Goal: Transaction & Acquisition: Download file/media

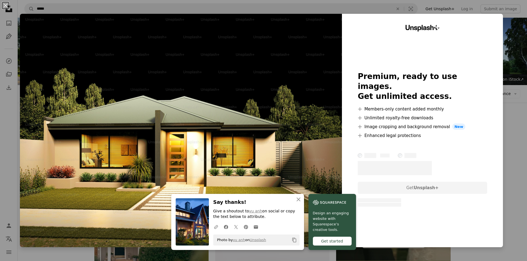
scroll to position [415, 0]
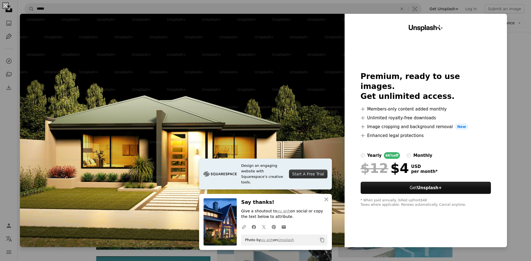
click at [518, 21] on div "An X shape Design an engaging website with Squarespace’s creative tools. Start …" at bounding box center [265, 130] width 531 height 261
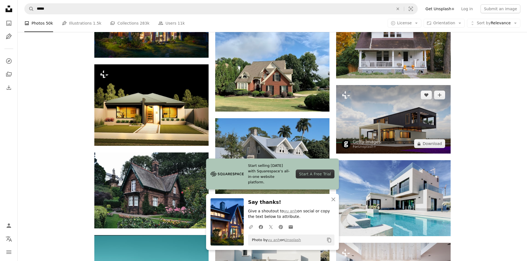
scroll to position [470, 0]
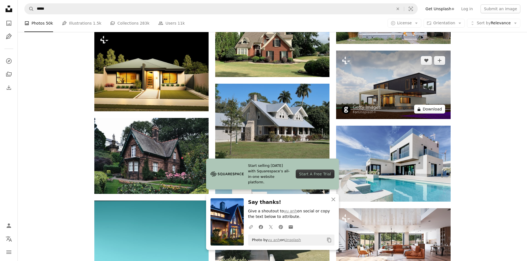
click at [437, 107] on button "A lock Download" at bounding box center [429, 109] width 31 height 9
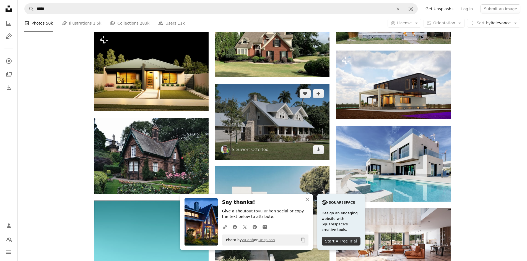
click at [321, 155] on img at bounding box center [272, 122] width 114 height 76
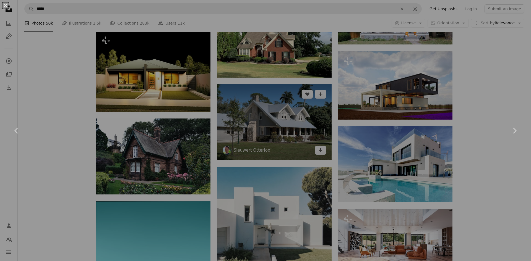
click at [321, 153] on div "An X shape Chevron left Chevron right" at bounding box center [265, 130] width 531 height 261
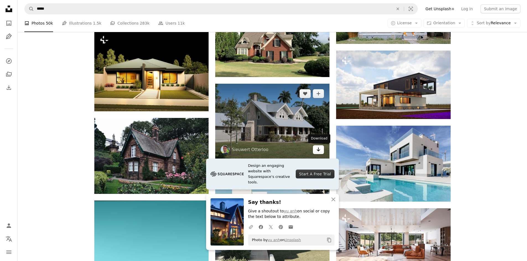
click at [321, 150] on link "Arrow pointing down" at bounding box center [318, 149] width 11 height 9
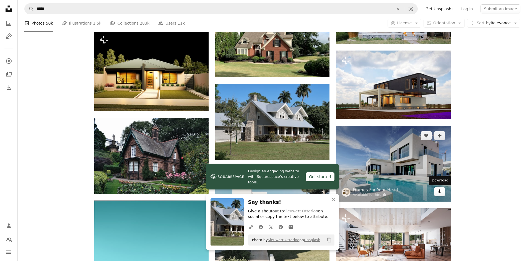
click at [440, 193] on icon "Download" at bounding box center [439, 192] width 4 height 4
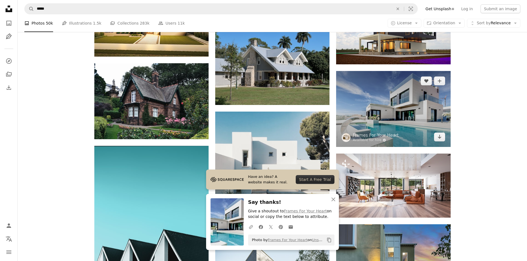
scroll to position [525, 0]
